Goal: Transaction & Acquisition: Purchase product/service

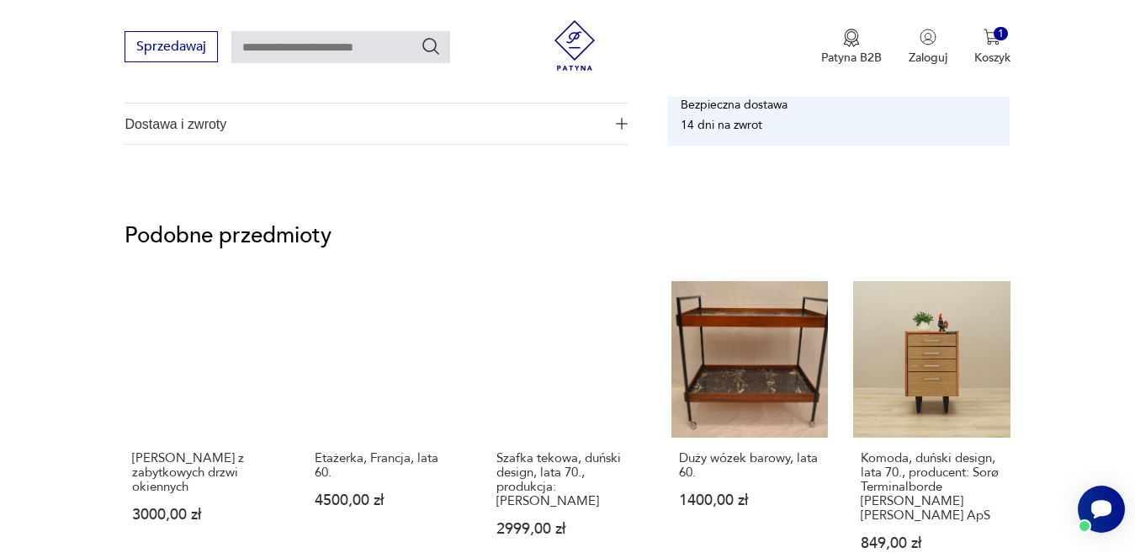
scroll to position [1294, 0]
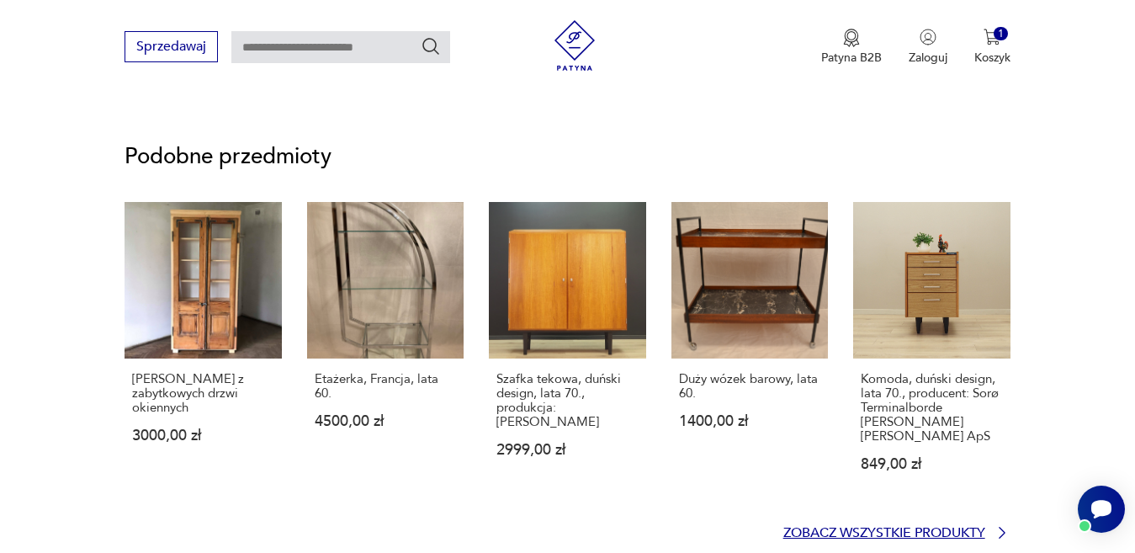
click at [1002, 532] on icon at bounding box center [1002, 532] width 17 height 17
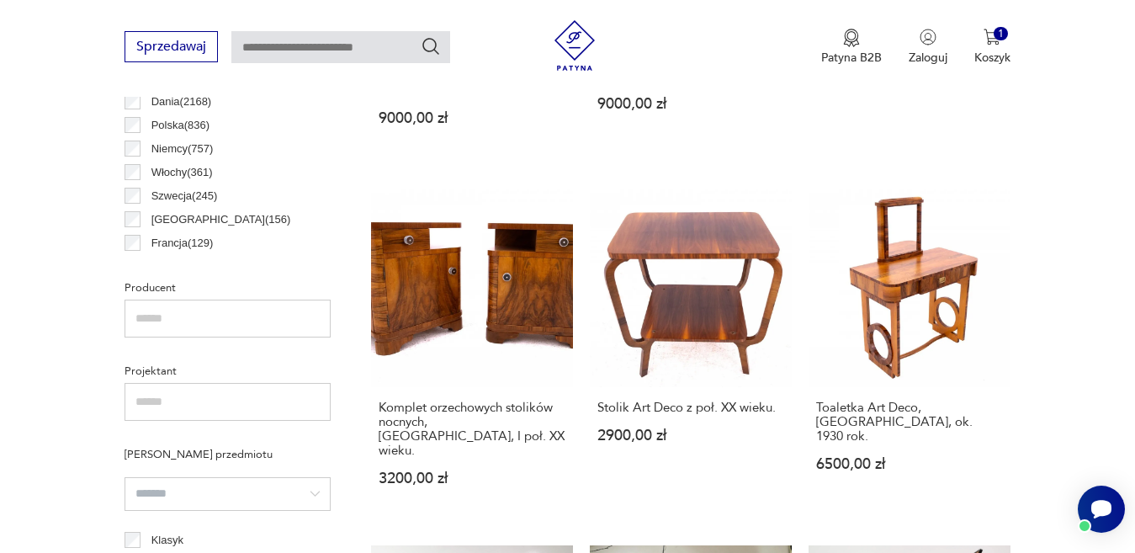
scroll to position [879, 0]
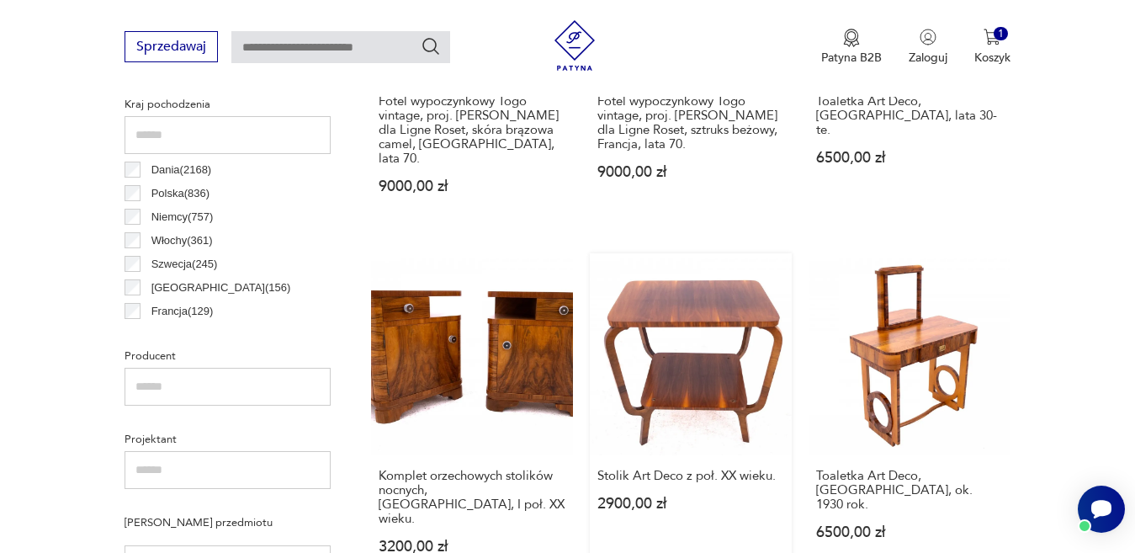
click at [695, 290] on link "Stolik Art Deco z poł. XX wieku. 2900,00 zł" at bounding box center [691, 419] width 202 height 333
